Goal: Information Seeking & Learning: Learn about a topic

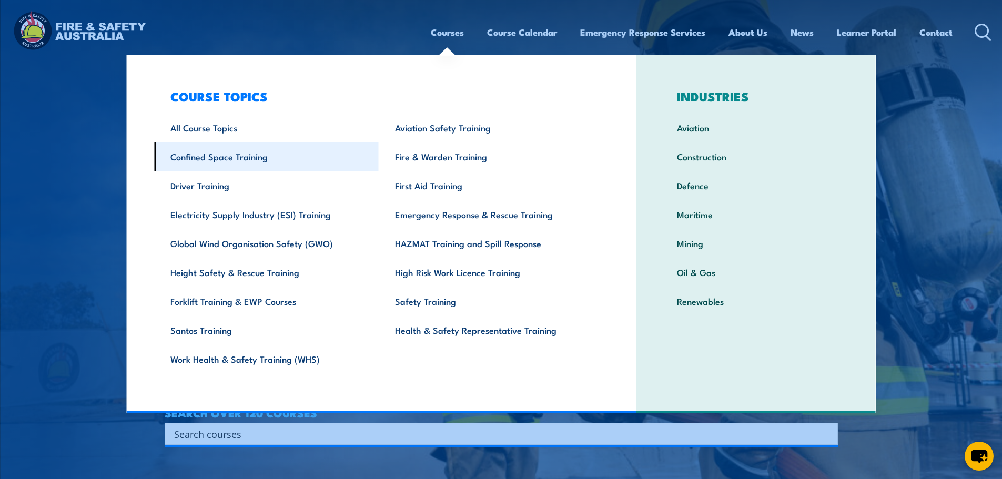
click at [238, 151] on link "Confined Space Training" at bounding box center [266, 156] width 225 height 29
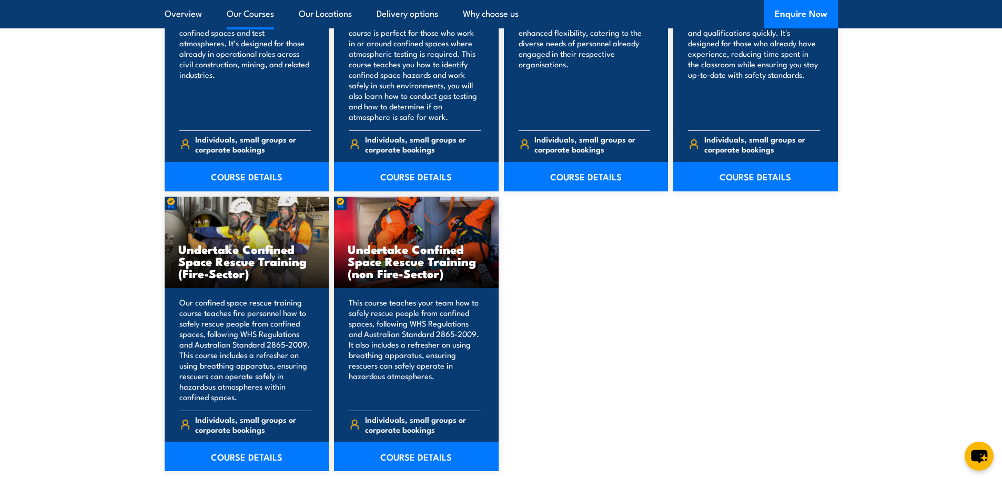
scroll to position [999, 0]
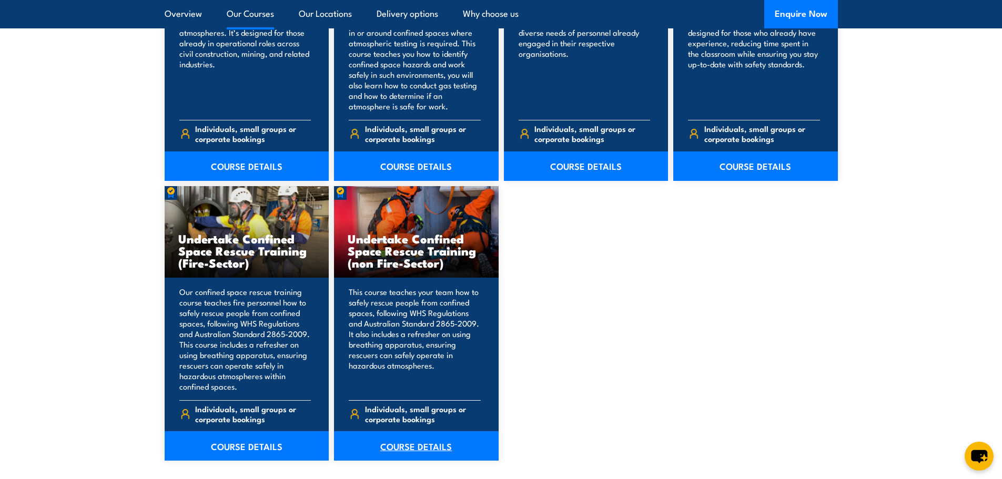
click at [418, 449] on link "COURSE DETAILS" at bounding box center [416, 445] width 165 height 29
click at [269, 450] on link "COURSE DETAILS" at bounding box center [247, 445] width 165 height 29
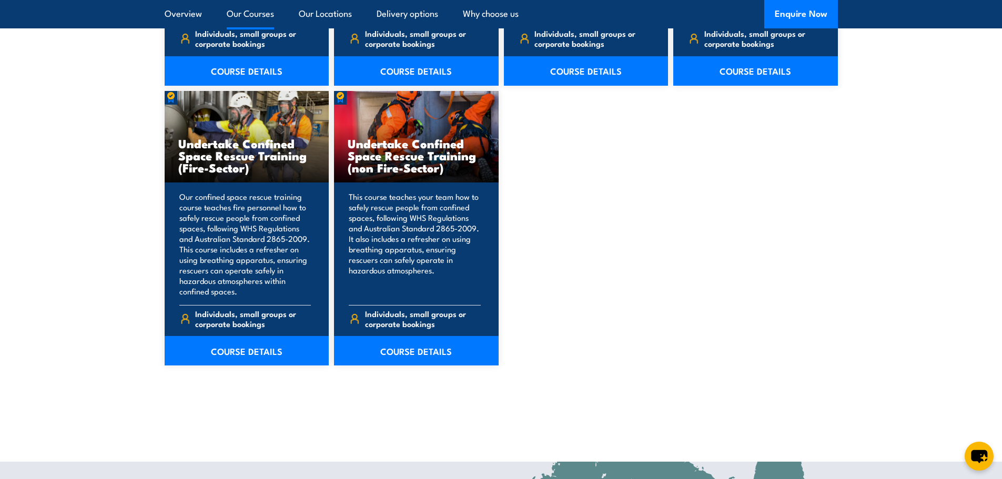
scroll to position [1210, 0]
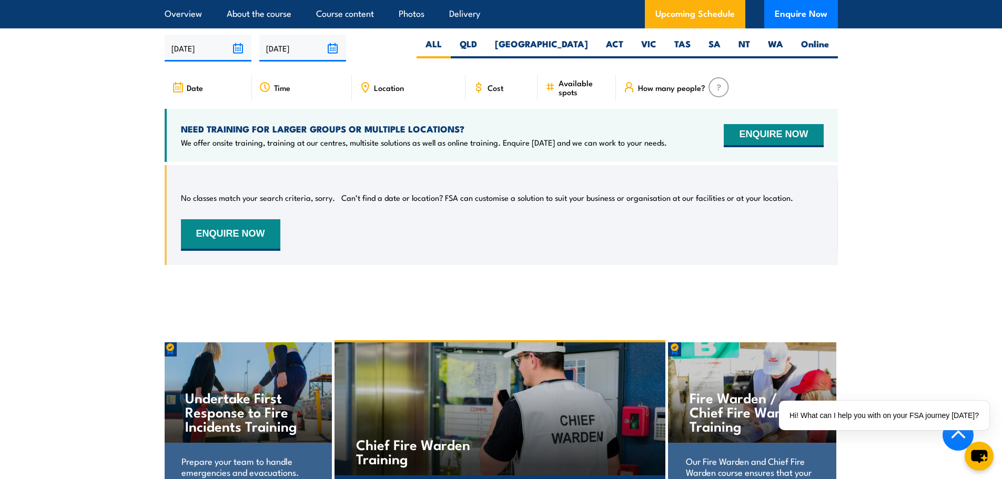
scroll to position [1946, 0]
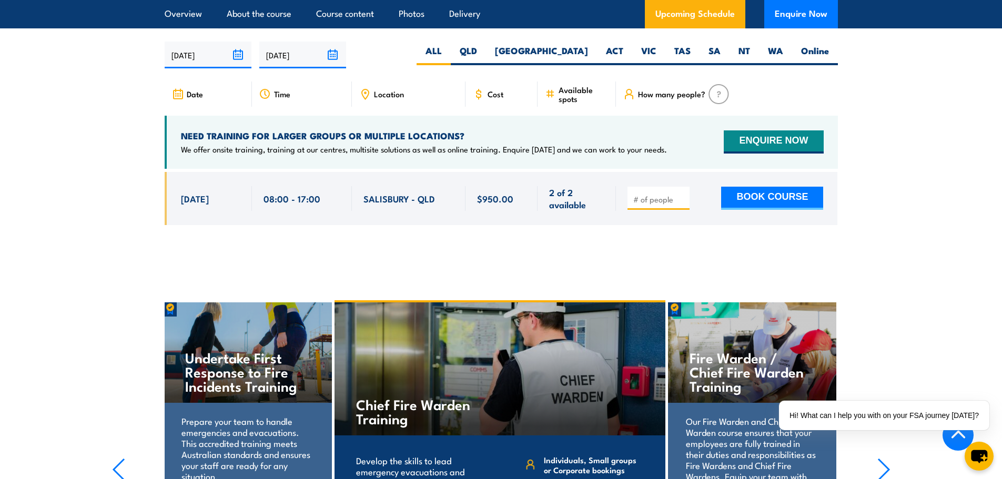
scroll to position [1736, 0]
